Goal: Task Accomplishment & Management: Use online tool/utility

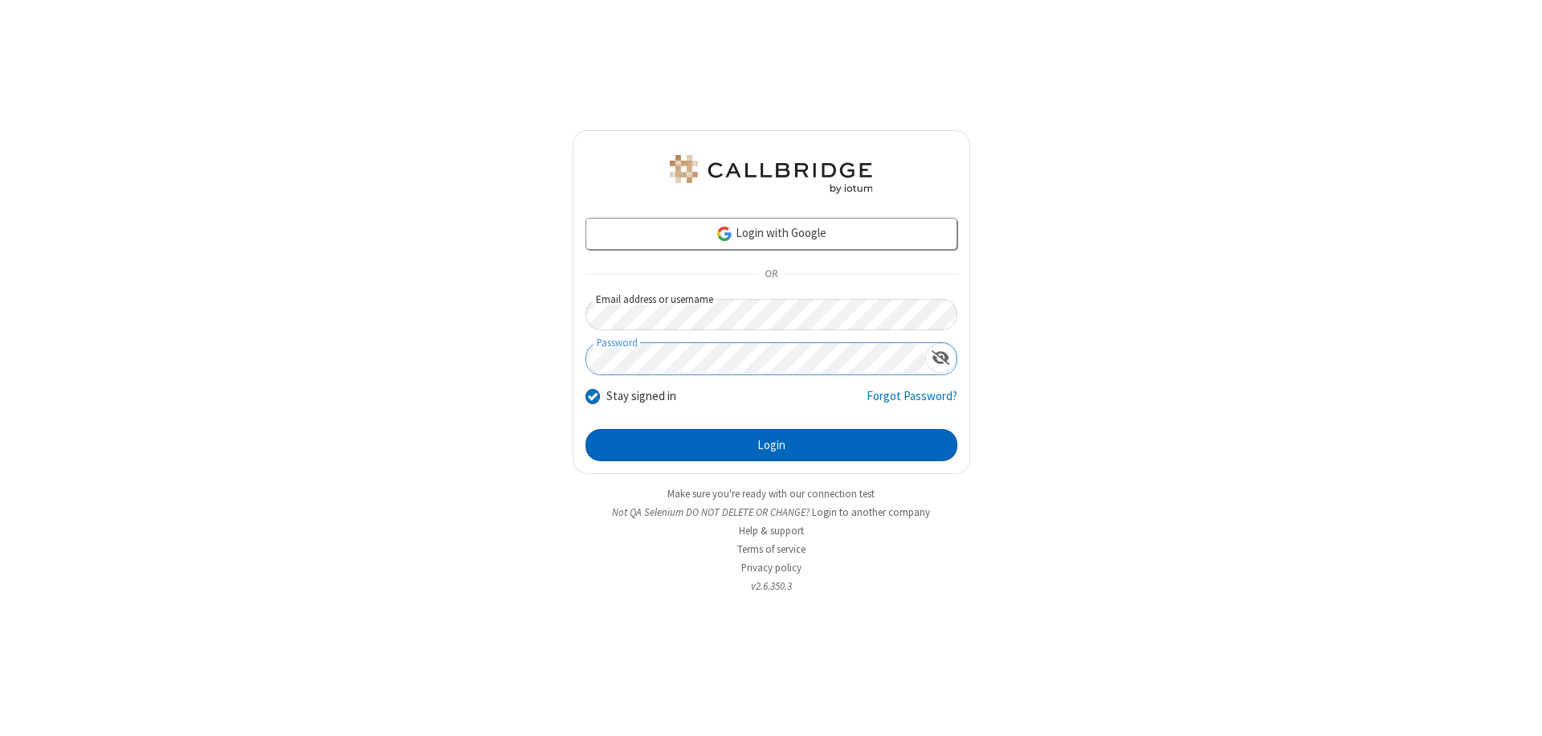
click at [771, 445] on button "Login" at bounding box center [771, 445] width 372 height 32
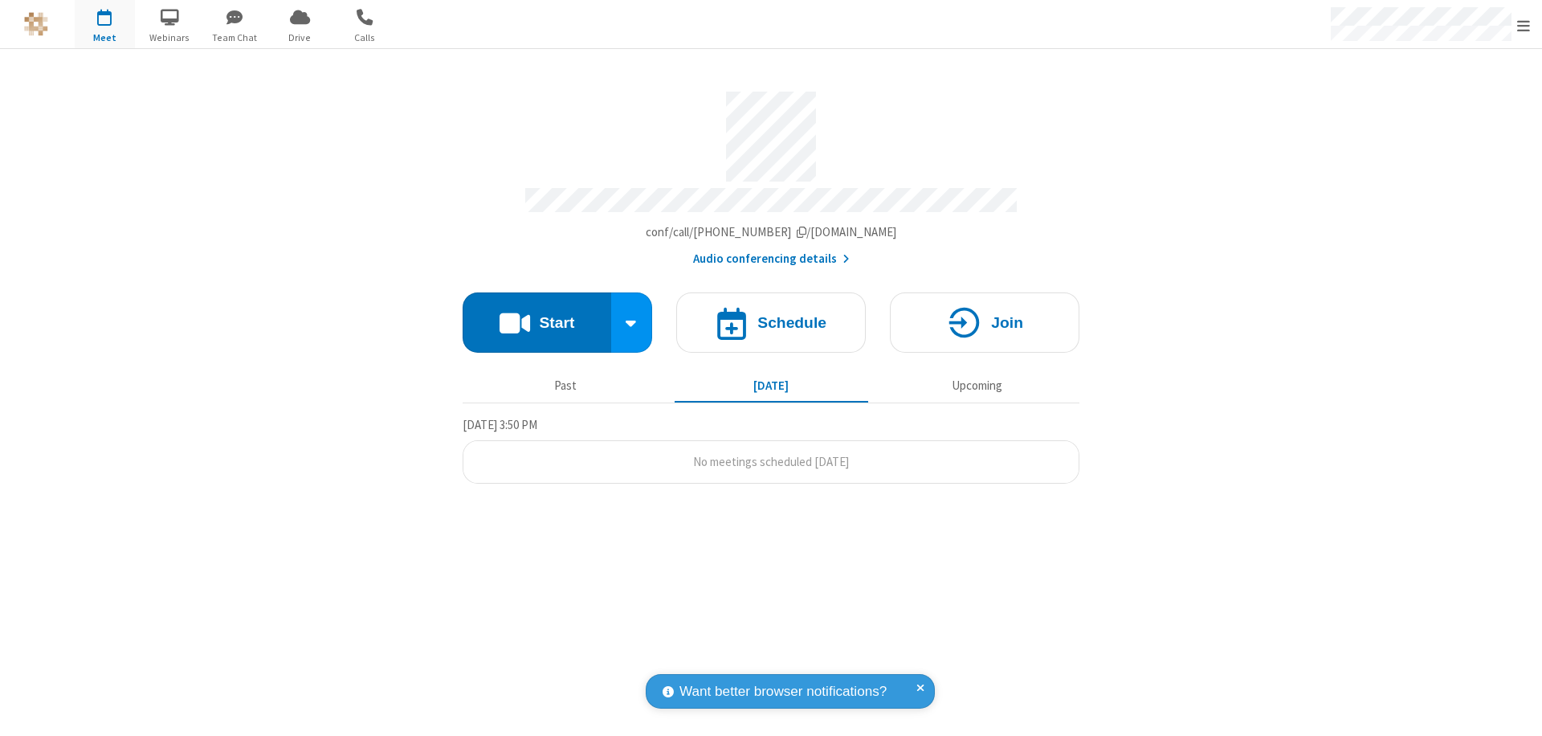
click at [536, 315] on button "Start" at bounding box center [537, 322] width 149 height 60
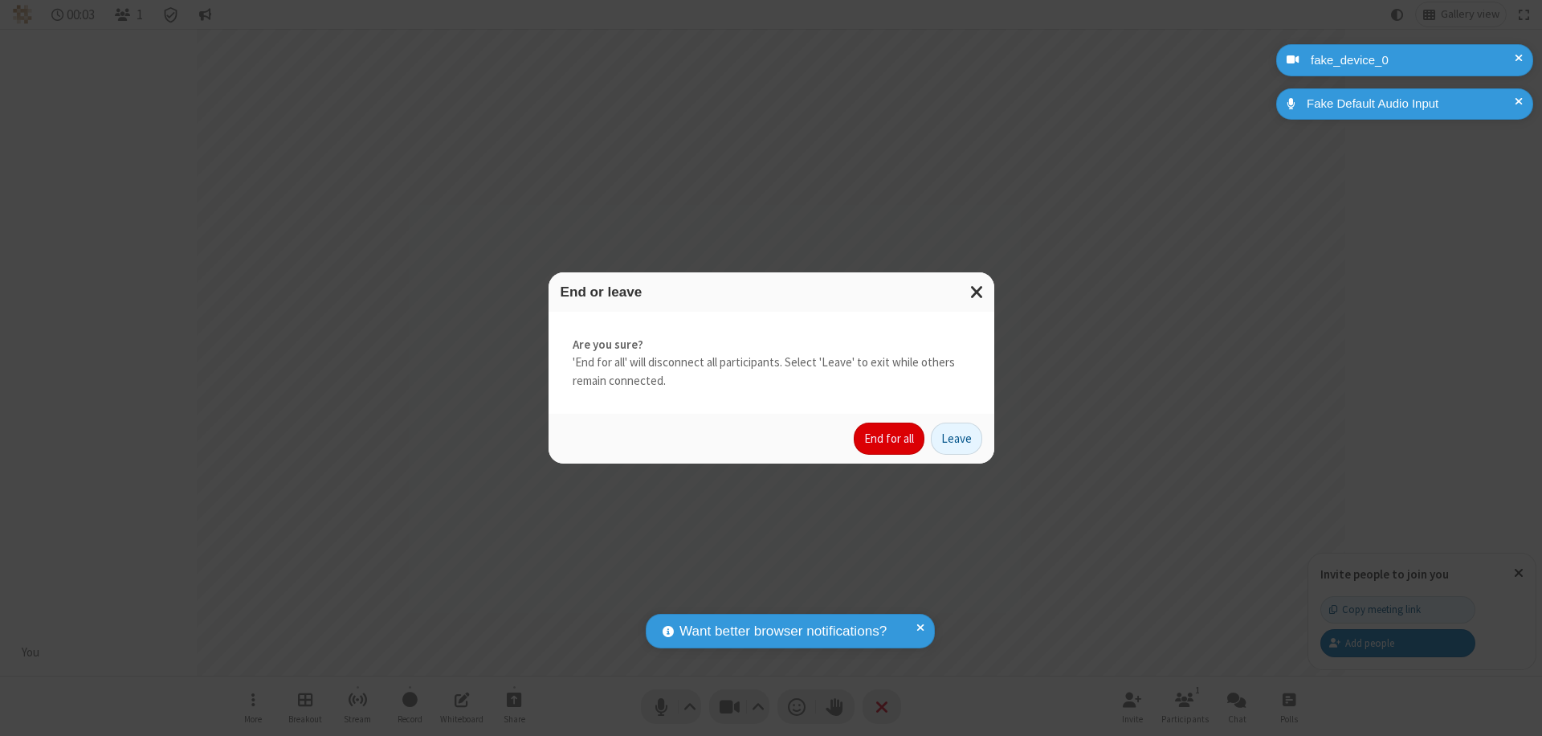
click at [890, 438] on button "End for all" at bounding box center [889, 438] width 71 height 32
